Goal: Obtain resource: Download file/media

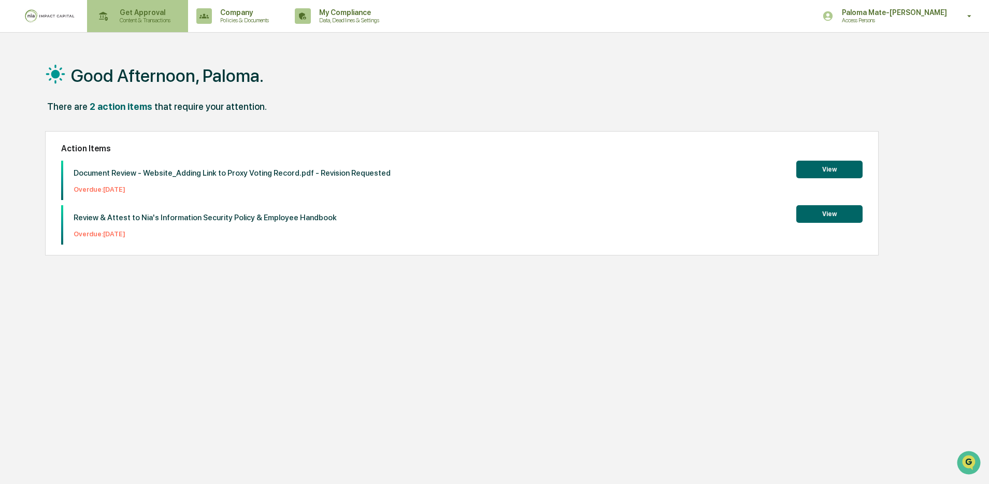
click at [150, 21] on p "Content & Transactions" at bounding box center [143, 20] width 64 height 7
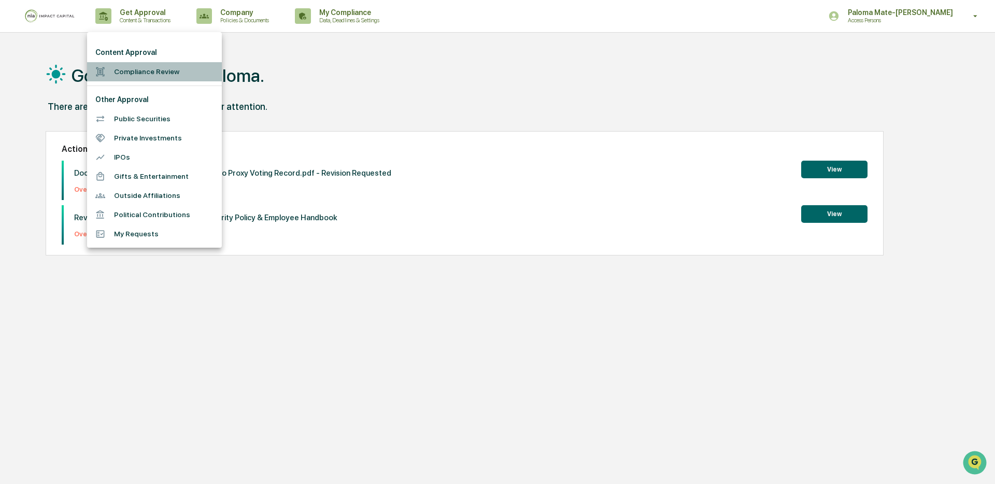
click at [139, 75] on li "Compliance Review" at bounding box center [154, 71] width 135 height 19
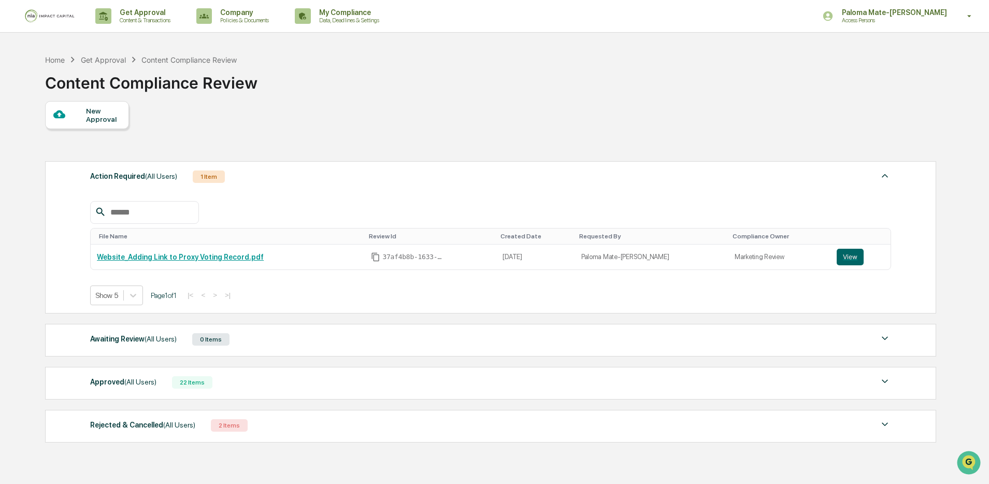
click at [140, 383] on span "(All Users)" at bounding box center [140, 382] width 32 height 8
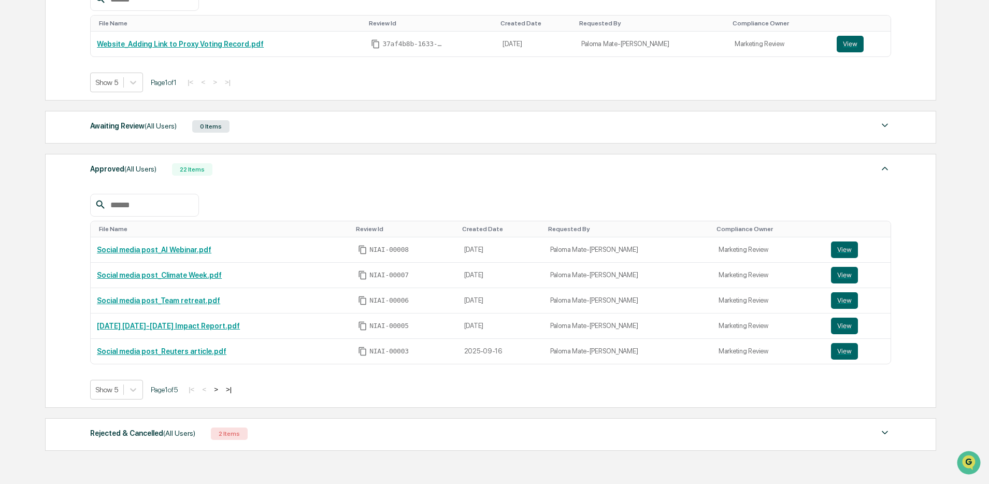
scroll to position [215, 0]
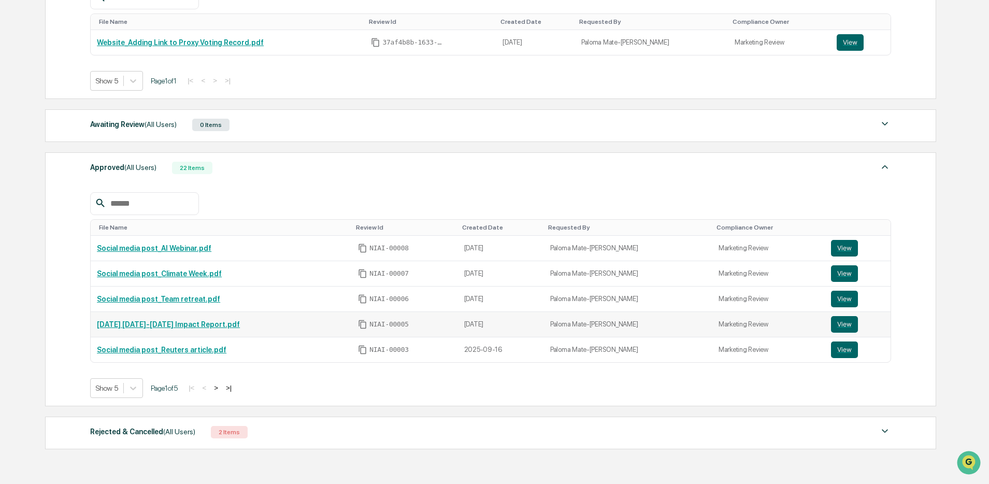
click at [192, 324] on link "[DATE] [DATE]-[DATE] Impact Report.pdf" at bounding box center [168, 324] width 143 height 8
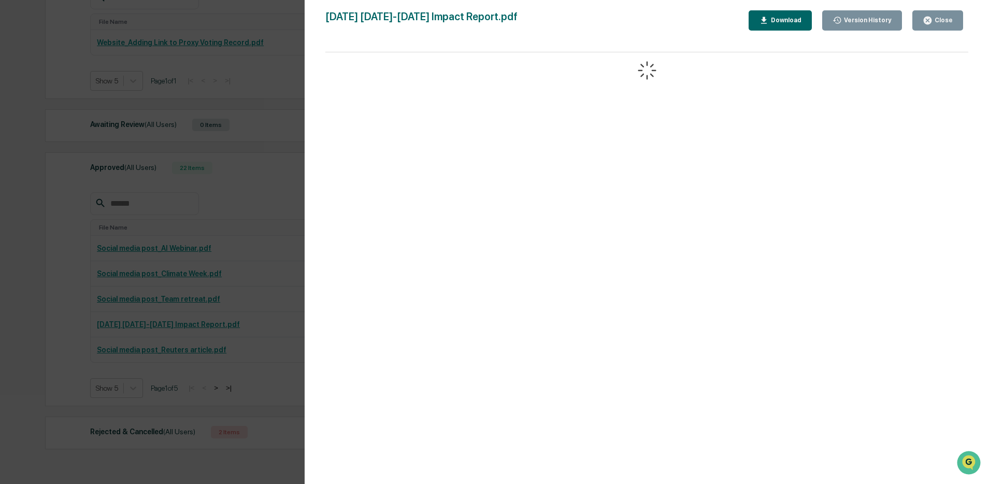
click at [921, 17] on button "Close" at bounding box center [938, 20] width 51 height 20
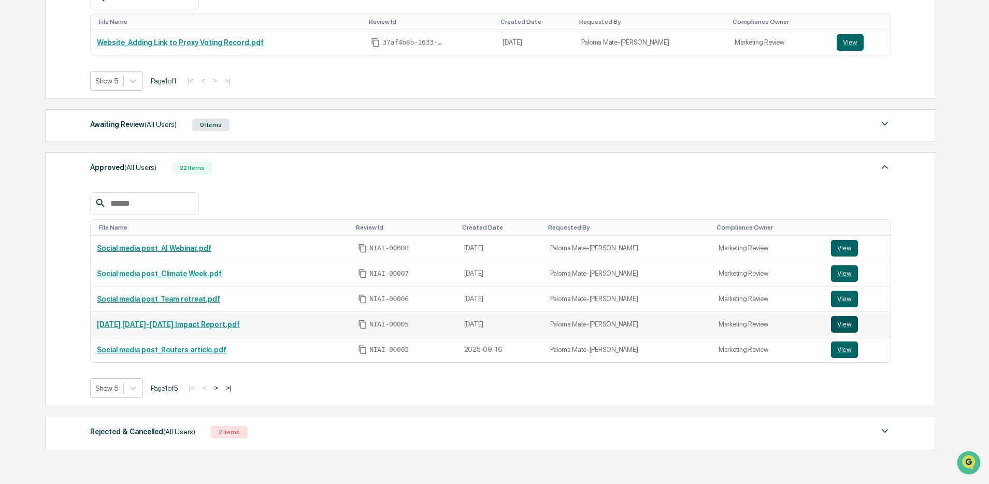
click at [851, 325] on button "View" at bounding box center [844, 324] width 27 height 17
